Goal: Check status: Check status

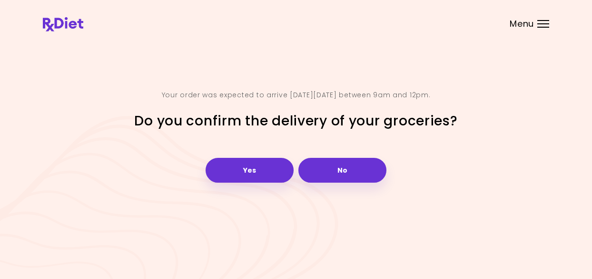
click at [539, 21] on div "Menu" at bounding box center [544, 24] width 12 height 8
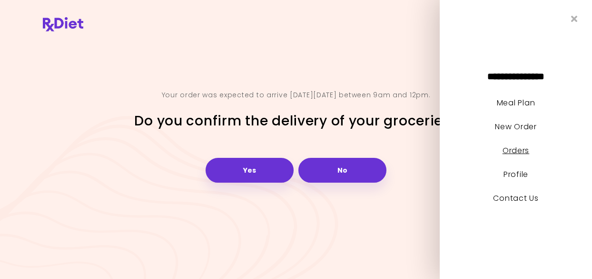
click at [529, 151] on link "Orders" at bounding box center [516, 150] width 27 height 11
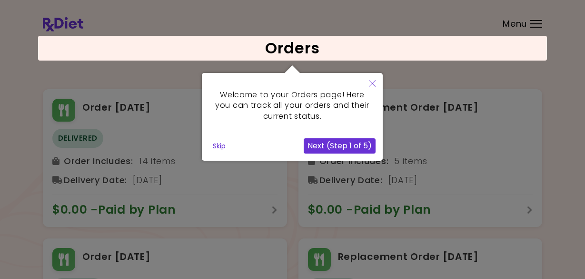
click at [372, 83] on icon "Close" at bounding box center [372, 83] width 7 height 7
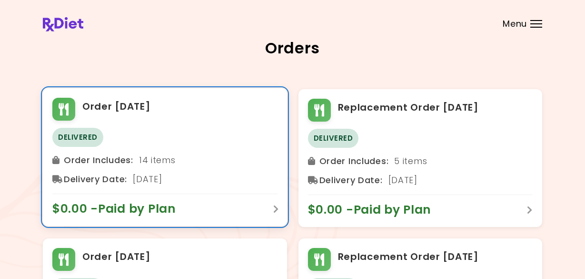
click at [84, 137] on span "Delivered" at bounding box center [77, 137] width 51 height 19
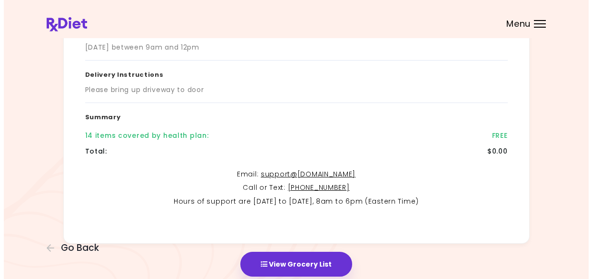
scroll to position [190, 0]
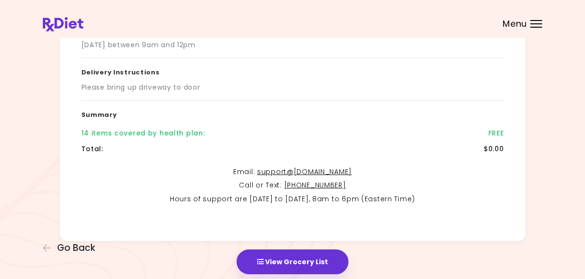
click at [180, 132] on div "14 items covered by health plan :" at bounding box center [143, 133] width 124 height 10
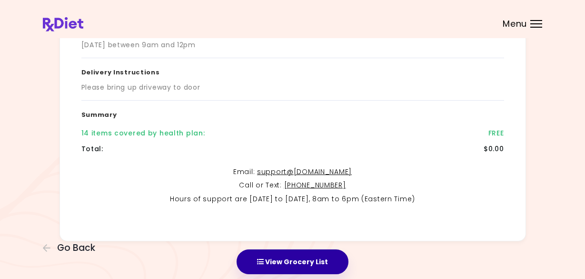
click at [296, 262] on button "View Grocery List" at bounding box center [293, 261] width 112 height 25
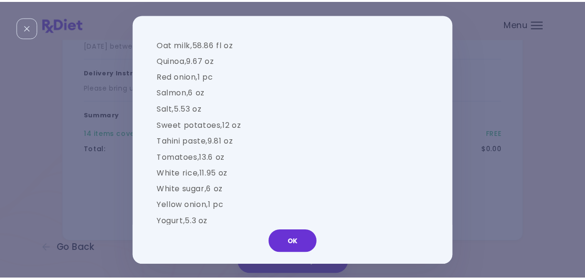
scroll to position [956, 0]
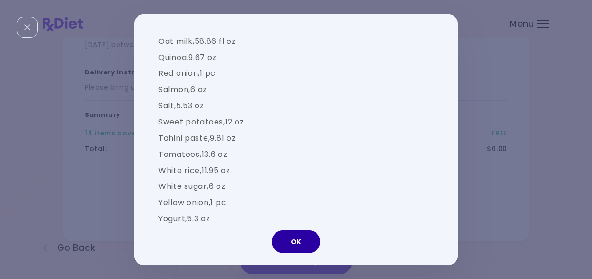
click at [293, 242] on button "OK" at bounding box center [296, 241] width 49 height 23
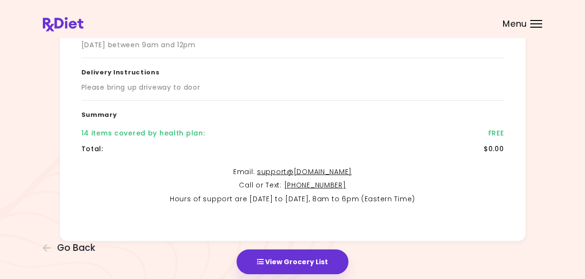
scroll to position [226, 0]
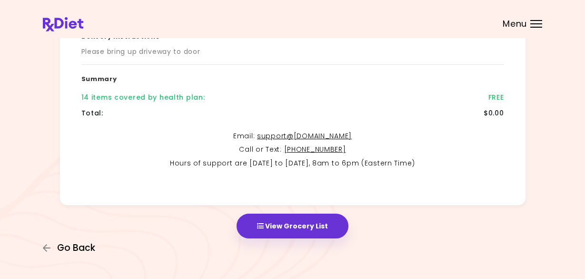
click at [75, 246] on span "Go Back" at bounding box center [76, 247] width 38 height 10
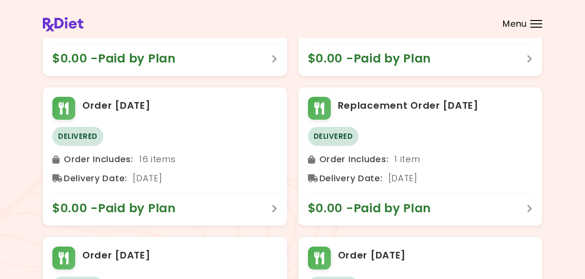
scroll to position [8, 0]
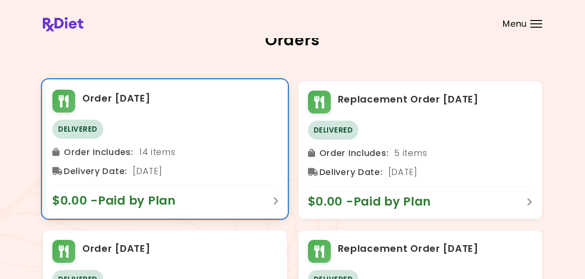
click at [83, 130] on span "Delivered" at bounding box center [77, 129] width 51 height 19
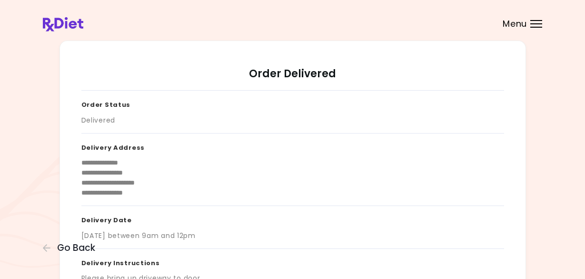
drag, startPoint x: 83, startPoint y: 130, endPoint x: 306, endPoint y: 171, distance: 227.0
click at [306, 171] on div "**********" at bounding box center [292, 178] width 423 height 40
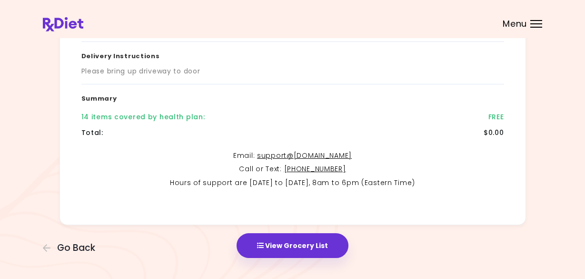
scroll to position [226, 0]
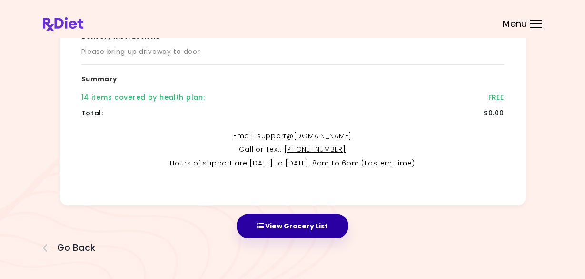
click at [314, 230] on button "View Grocery List" at bounding box center [293, 225] width 112 height 25
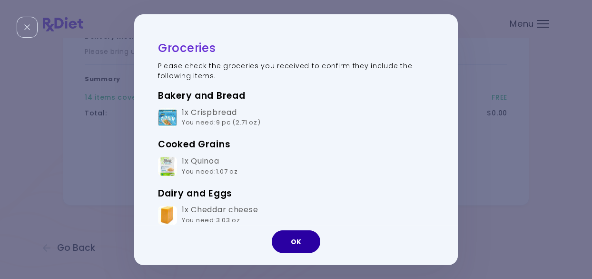
click at [288, 242] on button "OK" at bounding box center [296, 241] width 49 height 23
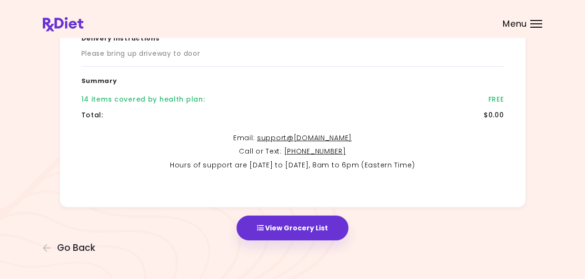
scroll to position [226, 0]
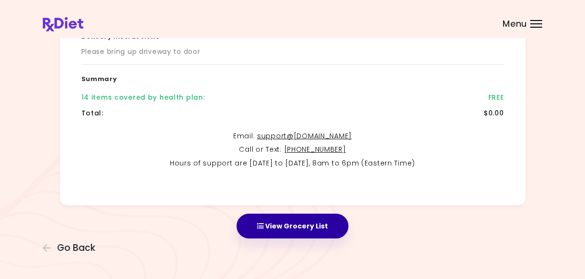
click at [328, 226] on button "View Grocery List" at bounding box center [293, 225] width 112 height 25
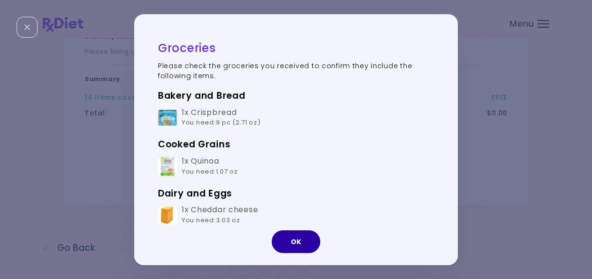
click at [314, 242] on button "OK" at bounding box center [296, 241] width 49 height 23
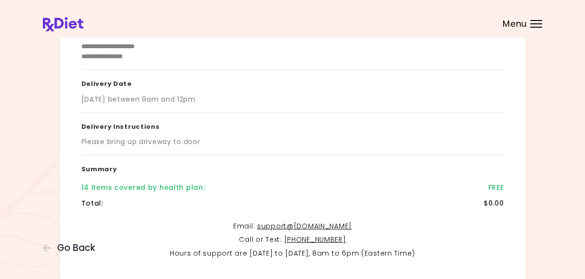
scroll to position [190, 0]
